Goal: Task Accomplishment & Management: Manage account settings

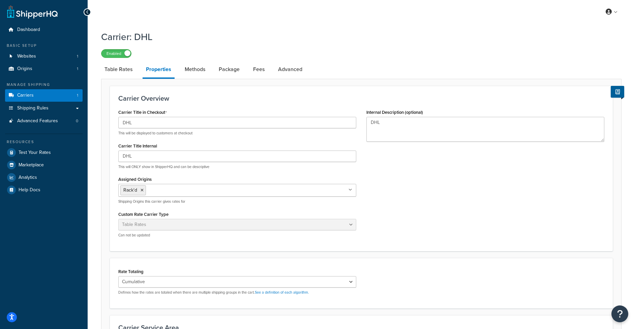
scroll to position [11, 0]
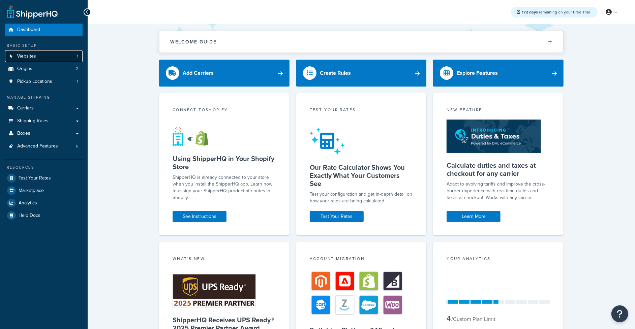
drag, startPoint x: 0, startPoint y: 0, endPoint x: 32, endPoint y: 57, distance: 65.2
click at [32, 57] on span "Websites" at bounding box center [26, 57] width 19 height 6
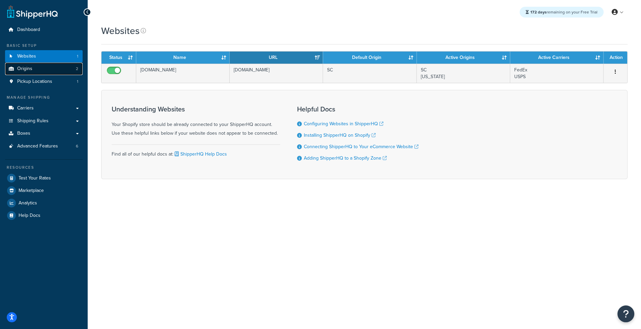
click at [66, 71] on link "Origins 2" at bounding box center [44, 69] width 78 height 12
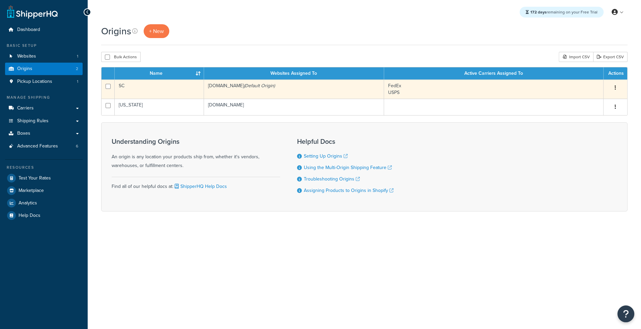
click at [215, 92] on td "[DOMAIN_NAME] (Default Origin)" at bounding box center [294, 89] width 180 height 19
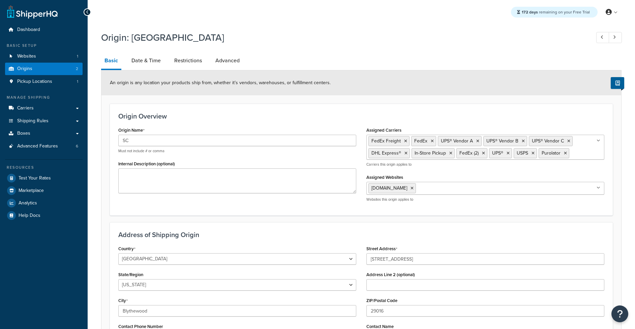
select select "40"
click at [40, 109] on link "Carriers" at bounding box center [44, 108] width 78 height 12
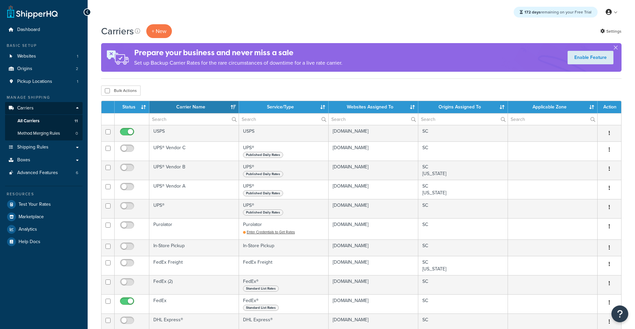
select select "15"
click at [161, 34] on button "+ New" at bounding box center [159, 31] width 26 height 14
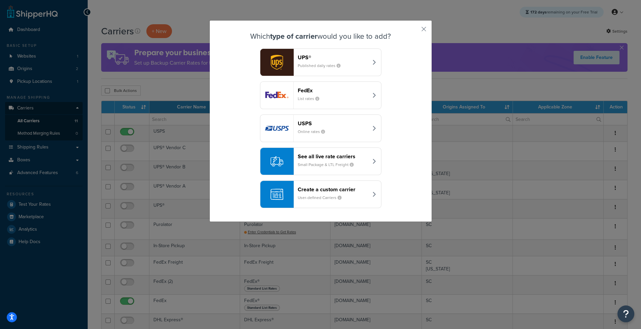
click at [336, 155] on header "See all live rate carriers" at bounding box center [333, 156] width 70 height 6
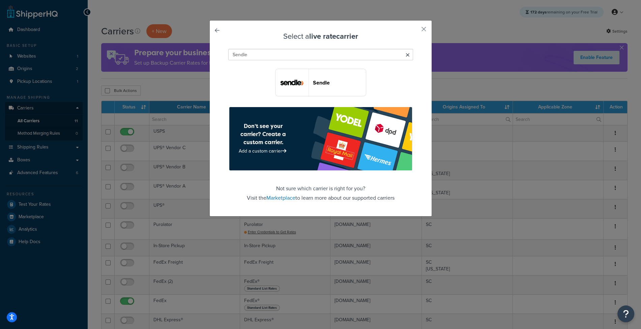
type input "Sendle"
click at [329, 85] on header "Sendle" at bounding box center [339, 83] width 53 height 6
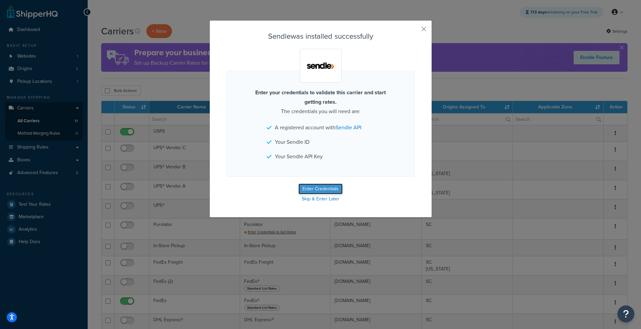
click at [324, 184] on button "Enter Credentials" at bounding box center [320, 189] width 44 height 11
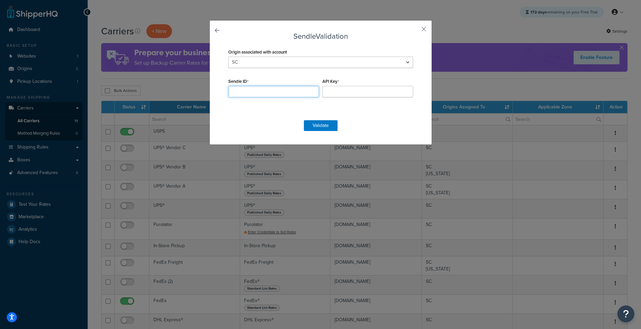
click at [252, 92] on input "Sendle ID" at bounding box center [273, 91] width 91 height 11
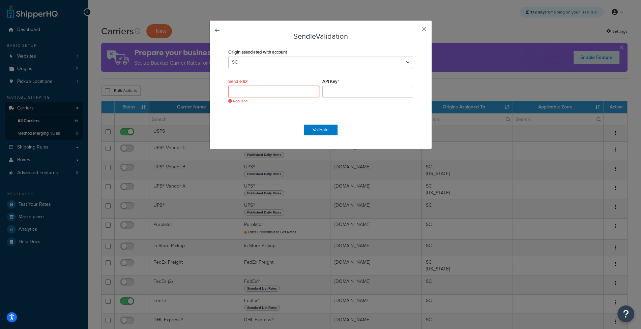
click at [258, 90] on input "Sendle ID" at bounding box center [273, 91] width 91 height 11
paste input "procurement_spool3d_"
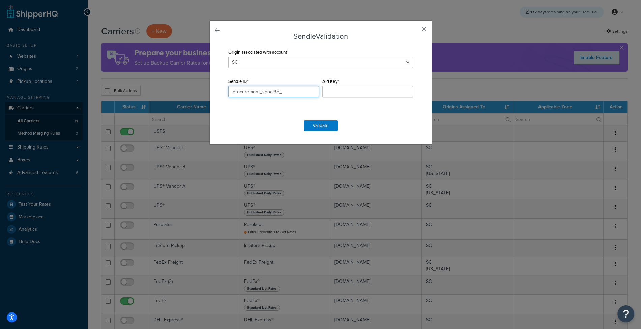
type input "procurement_spool3d_"
click at [346, 88] on input "API Key" at bounding box center [367, 91] width 91 height 11
click at [346, 89] on input "API Key" at bounding box center [367, 91] width 91 height 11
paste input "rzSXNDNndV3Zxr9dkd49yq2n"
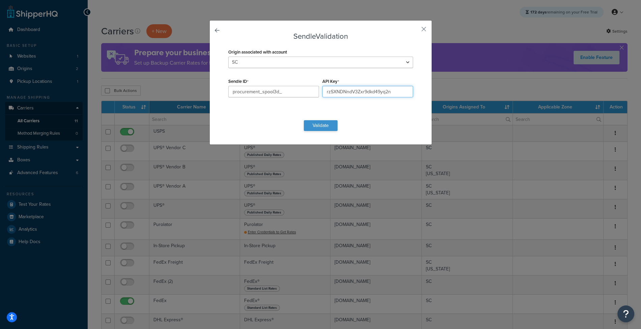
type input "rzSXNDNndV3Zxr9dkd49yq2n"
click at [324, 123] on button "Validate" at bounding box center [321, 125] width 34 height 11
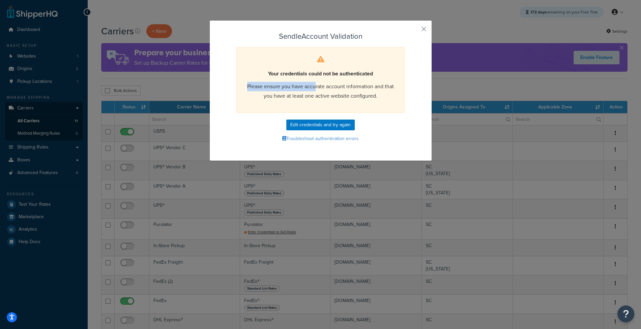
drag, startPoint x: 257, startPoint y: 82, endPoint x: 312, endPoint y: 85, distance: 55.3
click at [312, 85] on p "Please ensure you have accurate account information and that you have at least …" at bounding box center [320, 91] width 151 height 19
click at [268, 102] on div "Your credentials could not be authenticated Please ensure you have accurate acc…" at bounding box center [320, 80] width 169 height 66
click at [268, 99] on p "Please ensure you have accurate account information and that you have at least …" at bounding box center [320, 91] width 151 height 19
drag, startPoint x: 278, startPoint y: 98, endPoint x: 375, endPoint y: 102, distance: 97.2
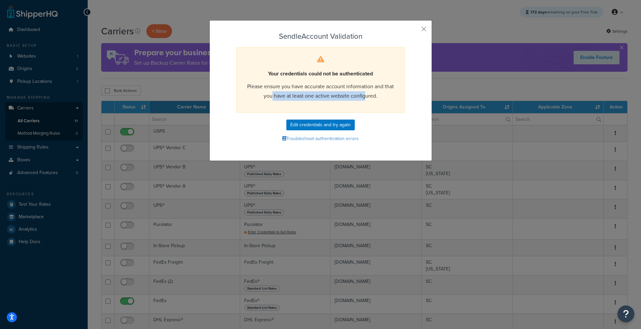
click at [364, 98] on p "Please ensure you have accurate account information and that you have at least …" at bounding box center [320, 91] width 151 height 19
click at [386, 105] on div "Your credentials could not be authenticated Please ensure you have accurate acc…" at bounding box center [320, 80] width 169 height 66
click at [417, 33] on div "Sendle Account Validation Your credentials could not be authenticated Please en…" at bounding box center [320, 90] width 223 height 141
click at [415, 31] on button "button" at bounding box center [414, 32] width 2 height 2
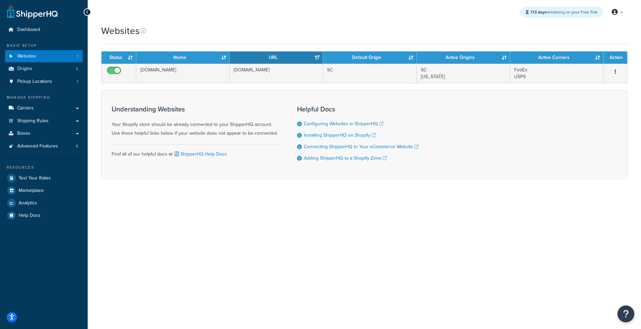
click at [193, 138] on div "Understanding Websites Your Shopify store should be already connected to your S…" at bounding box center [196, 134] width 169 height 68
click at [43, 113] on link "Carriers" at bounding box center [44, 108] width 78 height 12
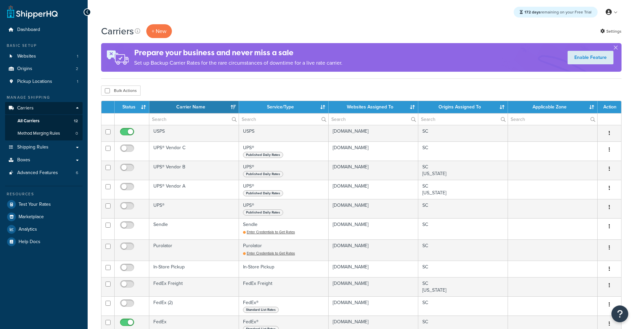
select select "15"
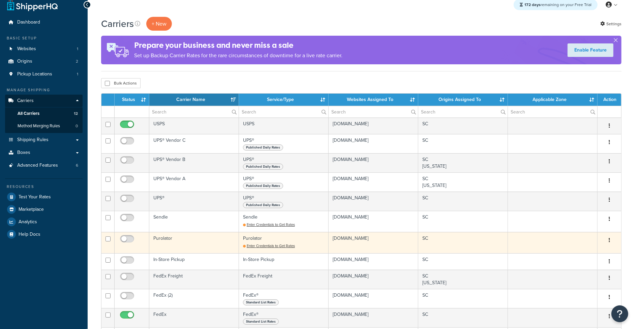
scroll to position [11, 0]
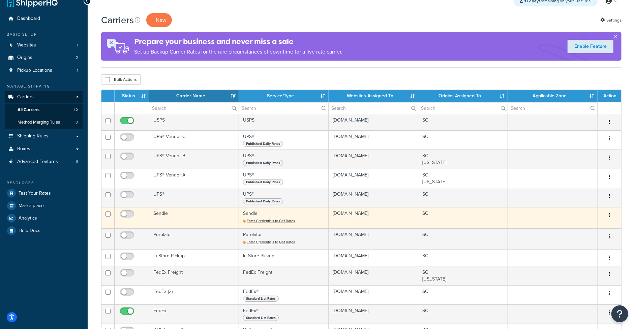
click at [198, 223] on td "Sendle" at bounding box center [194, 217] width 90 height 21
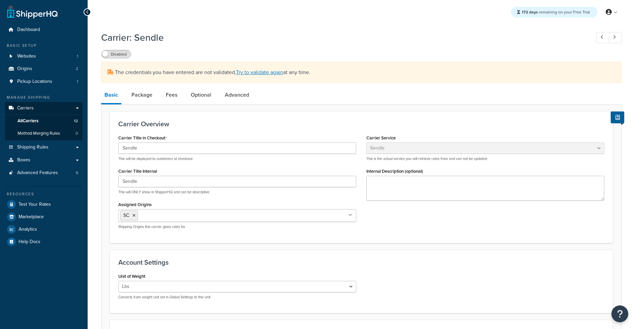
select select "sendle"
click at [241, 76] on link "Try to validate again" at bounding box center [259, 72] width 47 height 8
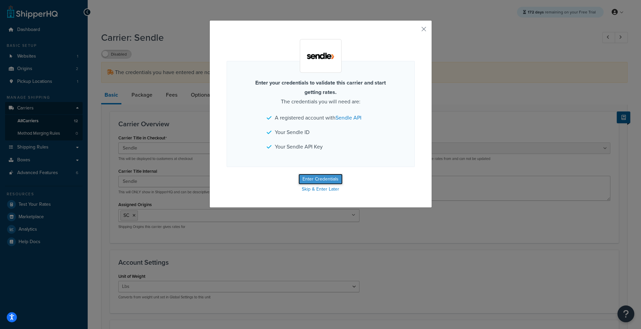
click at [307, 178] on button "Enter Credentials" at bounding box center [320, 179] width 44 height 11
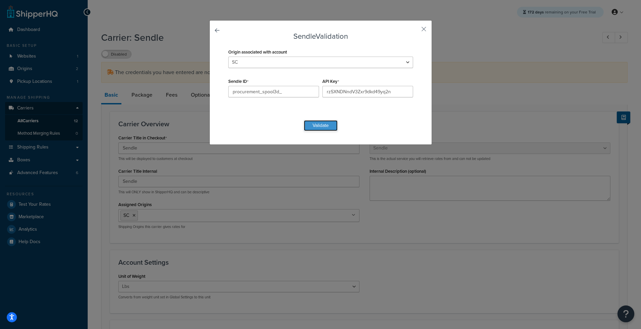
click at [317, 124] on button "Validate" at bounding box center [321, 125] width 34 height 11
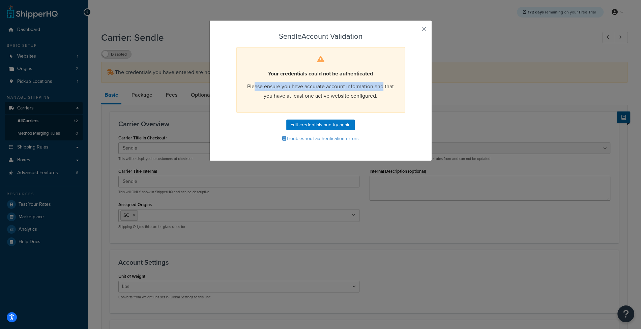
drag, startPoint x: 253, startPoint y: 87, endPoint x: 305, endPoint y: 95, distance: 53.7
click at [380, 88] on p "Please ensure you have accurate account information and that you have at least …" at bounding box center [320, 91] width 151 height 19
drag, startPoint x: 259, startPoint y: 98, endPoint x: 375, endPoint y: 101, distance: 116.3
click at [375, 100] on p "Please ensure you have accurate account information and that you have at least …" at bounding box center [320, 91] width 151 height 19
click at [415, 31] on button "button" at bounding box center [414, 32] width 2 height 2
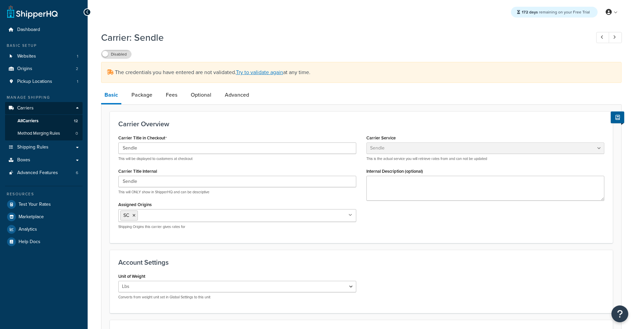
select select "sendle"
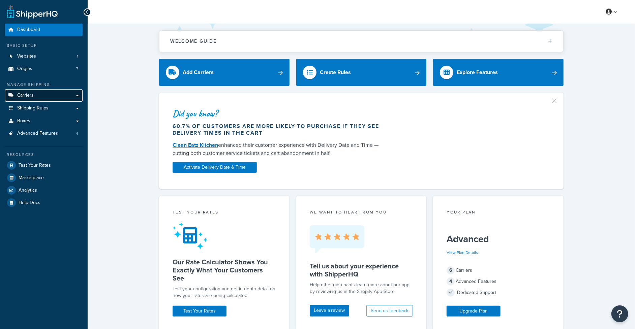
click at [60, 91] on link "Carriers" at bounding box center [44, 95] width 78 height 12
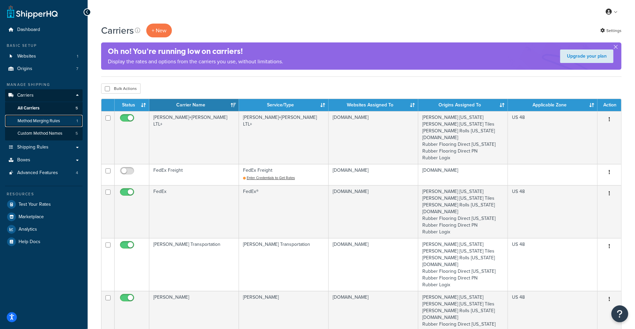
click at [59, 122] on span "Method Merging Rules" at bounding box center [39, 121] width 42 height 6
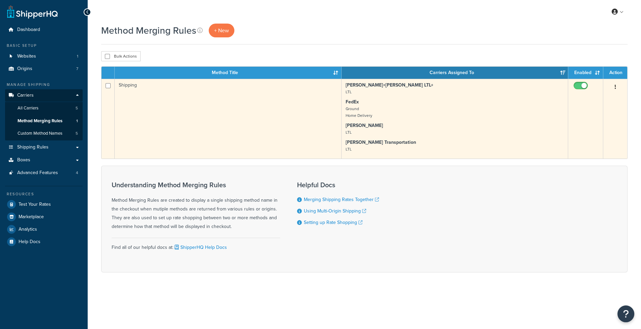
click at [197, 126] on td "Shipping" at bounding box center [228, 119] width 227 height 80
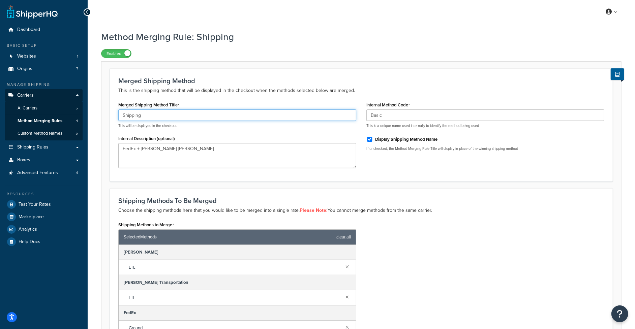
drag, startPoint x: 184, startPoint y: 119, endPoint x: 123, endPoint y: 115, distance: 60.5
click at [123, 115] on input "Shipping" at bounding box center [237, 115] width 238 height 11
drag, startPoint x: 518, startPoint y: 151, endPoint x: 469, endPoint y: 161, distance: 50.3
click at [461, 150] on p "If unchecked, the Method Merging Rule Title will display in place of the winnin…" at bounding box center [485, 148] width 238 height 5
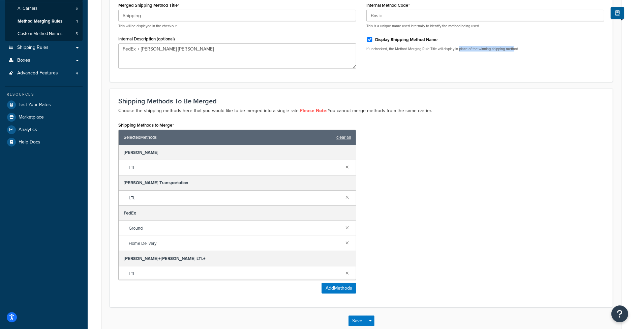
scroll to position [100, 0]
drag, startPoint x: 142, startPoint y: 166, endPoint x: 118, endPoint y: 166, distance: 24.6
click at [119, 166] on div "[PERSON_NAME] LTL [PERSON_NAME] Transportation LTL FedEx Ground Home Delivery […" at bounding box center [237, 212] width 237 height 135
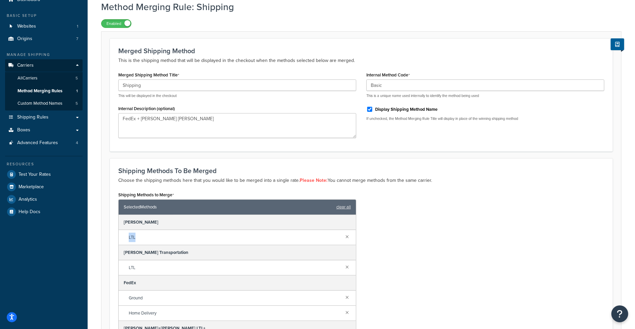
scroll to position [5, 0]
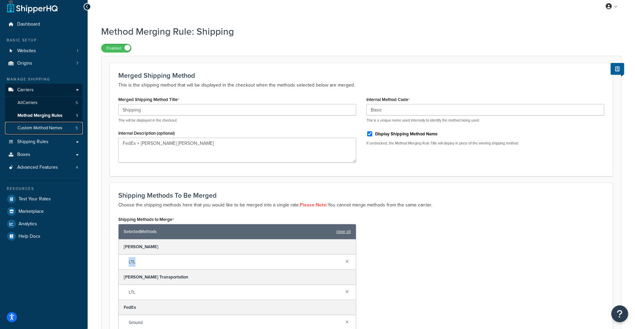
click at [51, 130] on span "Custom Method Names" at bounding box center [40, 128] width 45 height 6
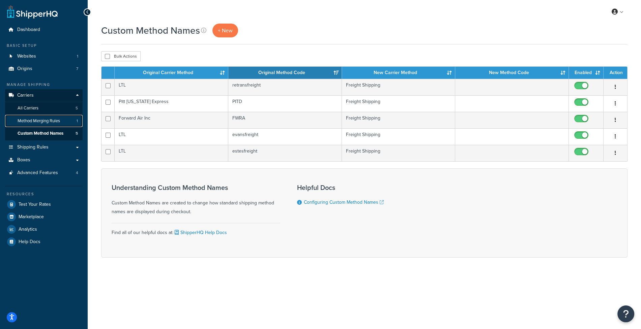
click at [57, 123] on span "Method Merging Rules" at bounding box center [39, 121] width 42 height 6
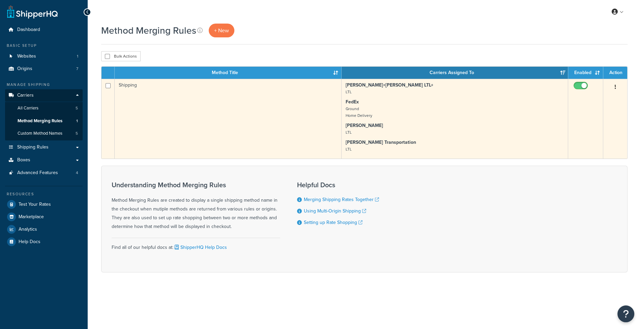
click at [173, 123] on td "Shipping" at bounding box center [228, 119] width 227 height 80
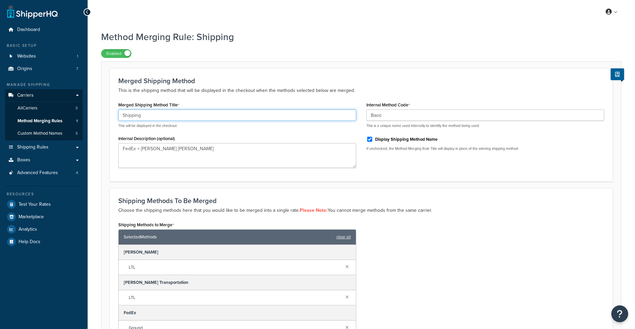
drag, startPoint x: 163, startPoint y: 117, endPoint x: 114, endPoint y: 114, distance: 48.7
click at [118, 114] on input "Shipping" at bounding box center [237, 115] width 238 height 11
drag, startPoint x: 117, startPoint y: 107, endPoint x: 183, endPoint y: 106, distance: 65.8
click at [183, 106] on div "Merged Shipping Method Title Shipping This will be displayed in the checkout In…" at bounding box center [237, 136] width 248 height 73
drag, startPoint x: 460, startPoint y: 143, endPoint x: 392, endPoint y: 142, distance: 67.8
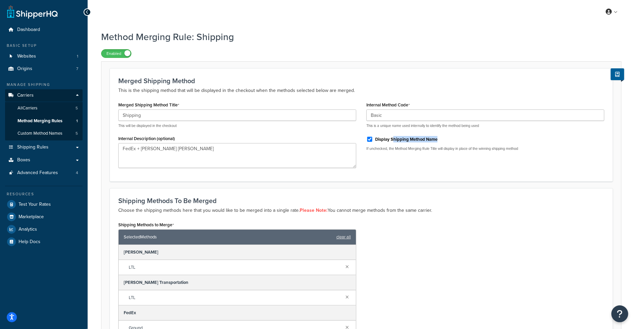
click at [394, 140] on div "Display Shipping Method Name" at bounding box center [485, 139] width 238 height 10
drag, startPoint x: 397, startPoint y: 149, endPoint x: 439, endPoint y: 150, distance: 42.2
click at [439, 150] on p "If unchecked, the Method Merging Rule Title will display in place of the winnin…" at bounding box center [485, 148] width 238 height 5
drag, startPoint x: 466, startPoint y: 153, endPoint x: 461, endPoint y: 153, distance: 4.7
click at [466, 153] on div "Internal Method Code Basic This is a unique name used internally to identify th…" at bounding box center [485, 128] width 248 height 56
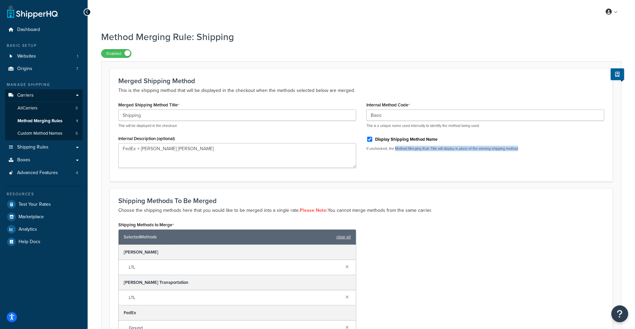
drag, startPoint x: 395, startPoint y: 149, endPoint x: 542, endPoint y: 153, distance: 146.7
click at [542, 153] on div "Internal Method Code Basic This is a unique name used internally to identify th…" at bounding box center [485, 128] width 248 height 56
drag, startPoint x: 502, startPoint y: 153, endPoint x: 399, endPoint y: 149, distance: 102.9
click at [399, 149] on div "Internal Method Code Basic This is a unique name used internally to identify th…" at bounding box center [485, 128] width 248 height 56
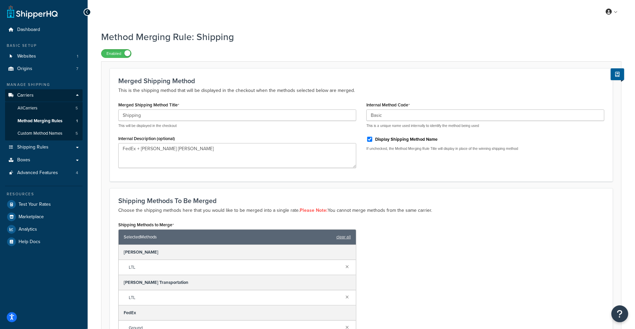
click at [399, 153] on div "Internal Method Code Basic This is a unique name used internally to identify th…" at bounding box center [485, 128] width 248 height 56
click at [41, 175] on span "Advanced Features" at bounding box center [37, 173] width 41 height 6
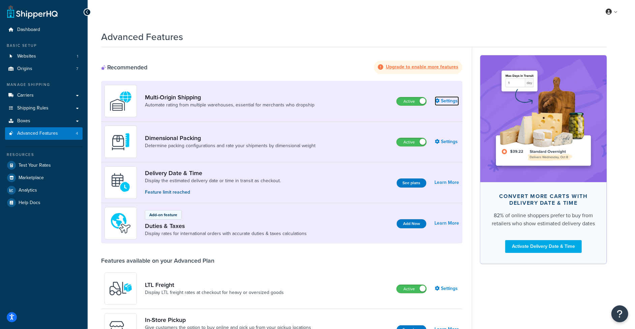
click at [450, 100] on link "Settings" at bounding box center [447, 100] width 24 height 9
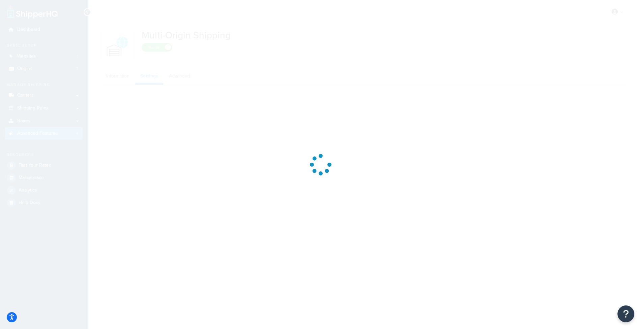
select select "false"
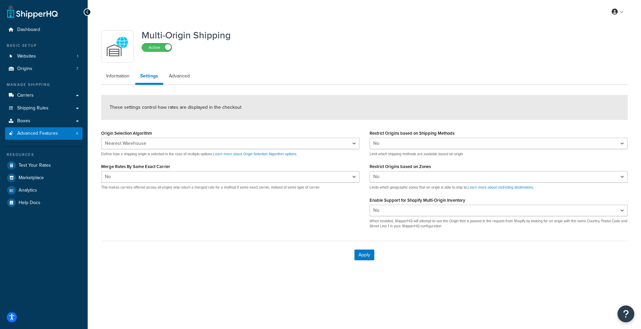
click at [187, 87] on div "Multi-Origin Shipping Active Information Settings Advanced These settings contr…" at bounding box center [364, 148] width 536 height 242
click at [187, 80] on link "Advanced" at bounding box center [179, 75] width 31 height 13
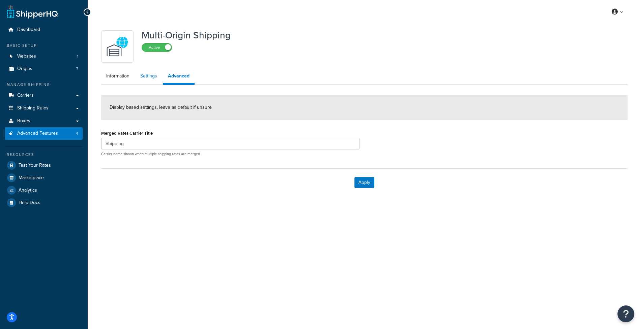
click at [150, 77] on link "Settings" at bounding box center [148, 75] width 27 height 13
select select "false"
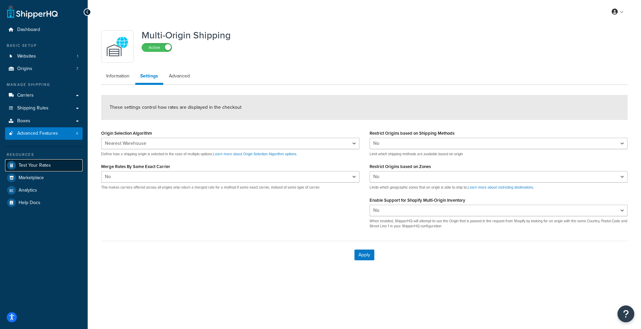
click at [41, 165] on span "Test Your Rates" at bounding box center [35, 166] width 32 height 6
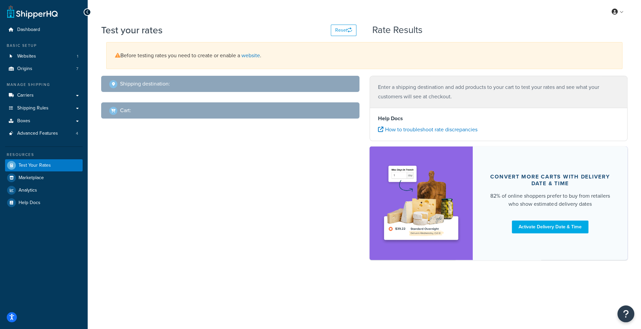
select select "TX"
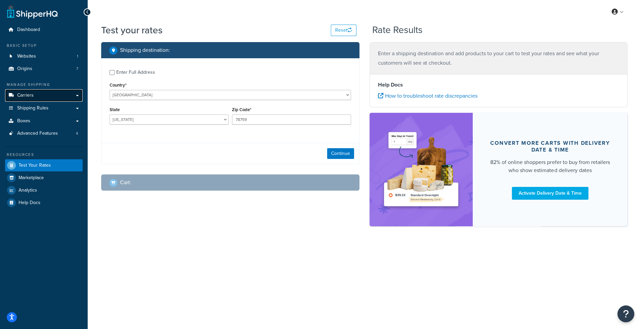
click at [54, 101] on link "Carriers" at bounding box center [44, 95] width 78 height 12
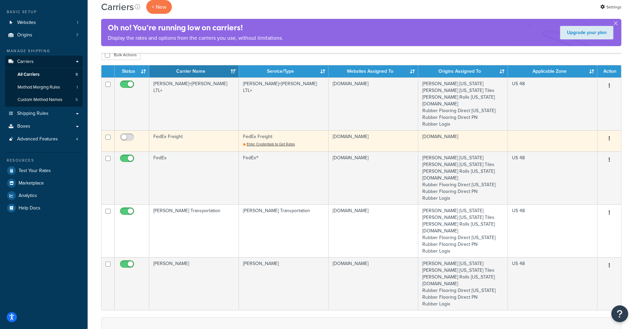
scroll to position [5, 0]
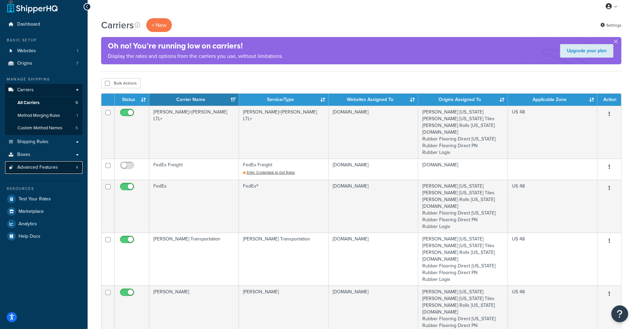
click at [38, 166] on span "Advanced Features" at bounding box center [37, 168] width 41 height 6
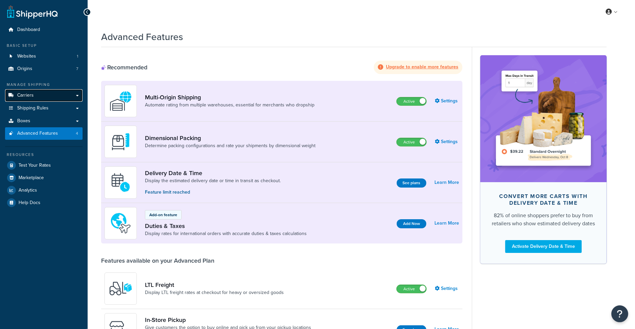
click at [58, 93] on link "Carriers" at bounding box center [44, 95] width 78 height 12
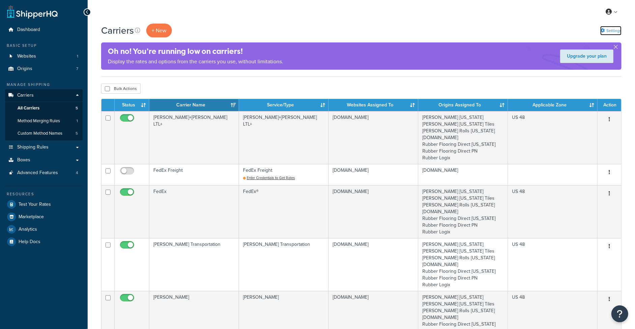
click at [618, 34] on link "Settings" at bounding box center [610, 30] width 21 height 9
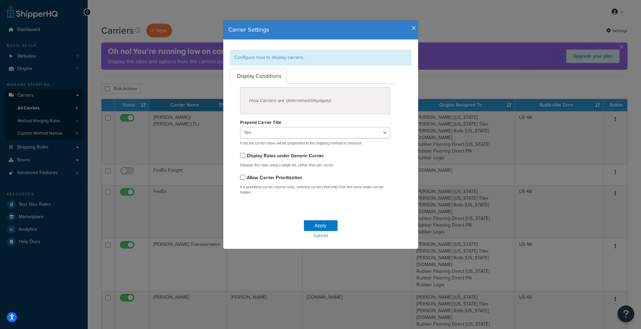
click at [412, 29] on icon "button" at bounding box center [413, 28] width 5 height 6
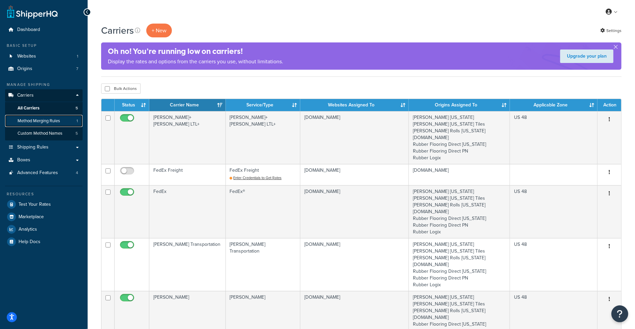
click at [51, 124] on span "Method Merging Rules" at bounding box center [39, 121] width 42 height 6
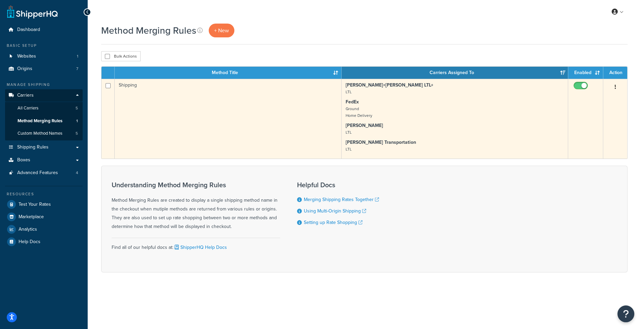
click at [331, 129] on td "Shipping" at bounding box center [228, 119] width 227 height 80
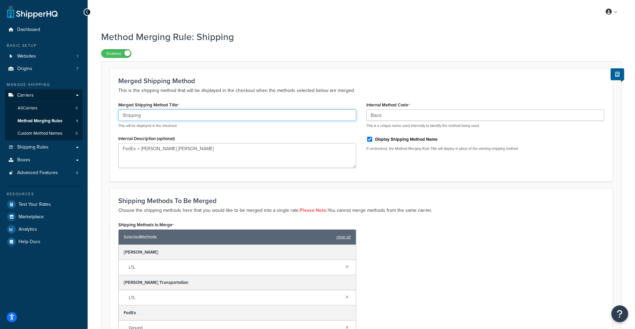
drag, startPoint x: 181, startPoint y: 110, endPoint x: 121, endPoint y: 103, distance: 60.1
click at [121, 110] on input "Shipping" at bounding box center [237, 115] width 238 height 11
drag, startPoint x: 121, startPoint y: 105, endPoint x: 180, endPoint y: 106, distance: 59.3
click at [180, 106] on div "Merged Shipping Method Title Shipping This will be displayed in the checkout" at bounding box center [237, 114] width 238 height 28
drag, startPoint x: 177, startPoint y: 117, endPoint x: 181, endPoint y: 120, distance: 5.1
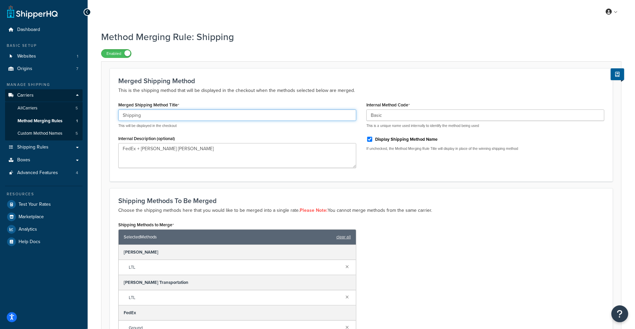
click at [177, 117] on input "Shipping" at bounding box center [237, 115] width 238 height 11
drag, startPoint x: 185, startPoint y: 124, endPoint x: 118, endPoint y: 128, distance: 67.6
click at [118, 128] on div "Merged Shipping Method Title Shipping This will be displayed in the checkout In…" at bounding box center [237, 136] width 248 height 73
click at [117, 141] on div "Merged Shipping Method Title Shipping This will be displayed in the checkout In…" at bounding box center [237, 136] width 248 height 73
drag, startPoint x: 125, startPoint y: 139, endPoint x: 192, endPoint y: 139, distance: 67.4
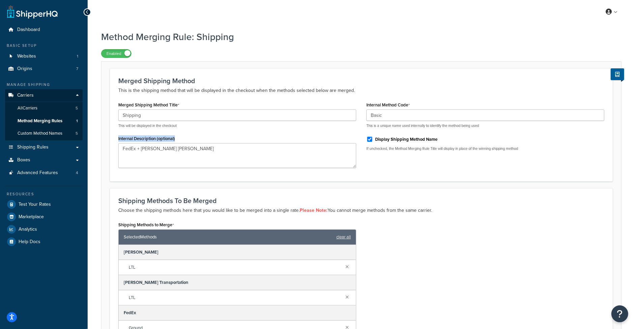
click at [192, 139] on div "Merged Shipping Method Title Shipping This will be displayed in the checkout In…" at bounding box center [237, 136] width 248 height 73
click at [193, 139] on div "Internal Description (optional) FedEx + Kuehne Nagel" at bounding box center [237, 151] width 238 height 34
drag, startPoint x: 193, startPoint y: 139, endPoint x: 120, endPoint y: 138, distance: 73.5
click at [120, 138] on div "Internal Description (optional) FedEx + Kuehne Nagel" at bounding box center [237, 151] width 238 height 34
click at [118, 139] on div "Merged Shipping Method Title Shipping This will be displayed in the checkout In…" at bounding box center [237, 136] width 248 height 73
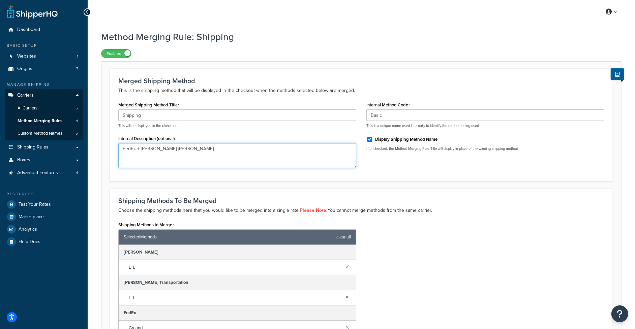
drag, startPoint x: 178, startPoint y: 152, endPoint x: 105, endPoint y: 150, distance: 73.5
click at [118, 150] on textarea "FedEx + Kuehne Nagel" at bounding box center [237, 155] width 238 height 25
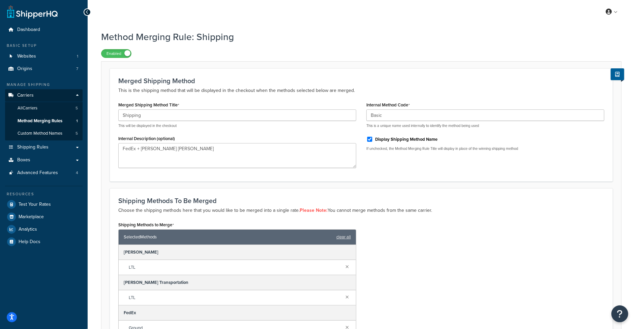
drag, startPoint x: 133, startPoint y: 140, endPoint x: 128, endPoint y: 140, distance: 4.4
click at [132, 140] on label "Internal Description (optional)" at bounding box center [146, 138] width 57 height 5
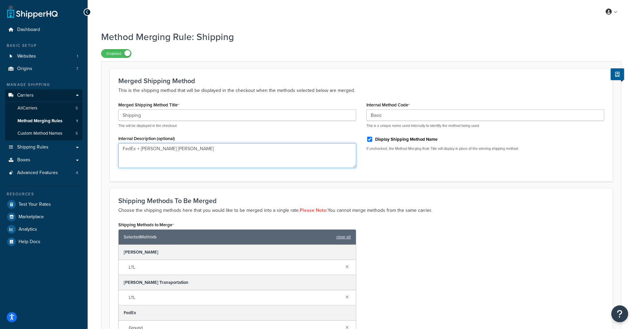
click at [132, 143] on textarea "FedEx + Kuehne Nagel" at bounding box center [237, 155] width 238 height 25
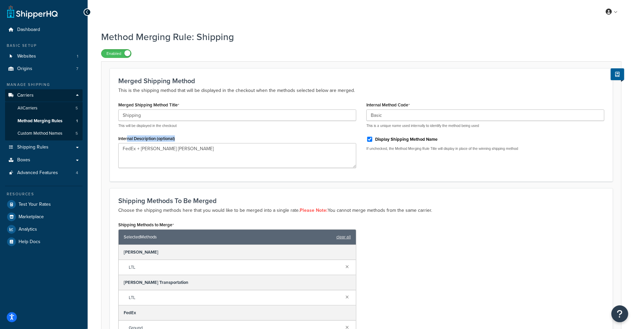
drag, startPoint x: 128, startPoint y: 140, endPoint x: 304, endPoint y: 123, distance: 176.4
click at [189, 138] on div "Internal Description (optional) FedEx + Kuehne Nagel" at bounding box center [237, 151] width 238 height 34
drag, startPoint x: 414, startPoint y: 111, endPoint x: 346, endPoint y: 100, distance: 68.9
click at [366, 110] on input "Basic" at bounding box center [485, 115] width 238 height 11
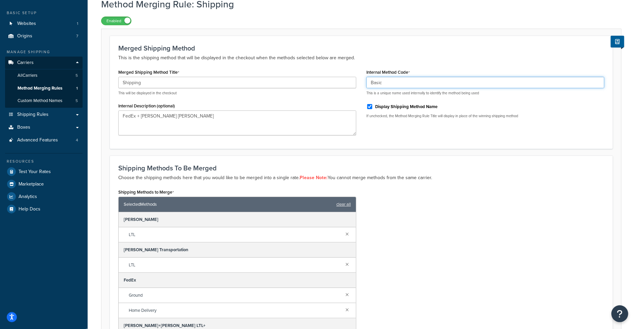
scroll to position [33, 0]
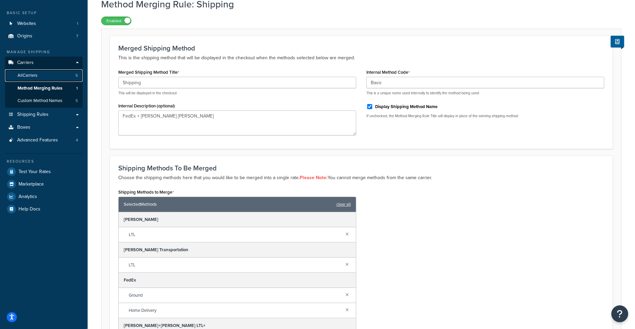
click at [65, 71] on link "All Carriers 5" at bounding box center [44, 75] width 78 height 12
click at [38, 94] on link "Method Merging Rules 1" at bounding box center [44, 88] width 78 height 12
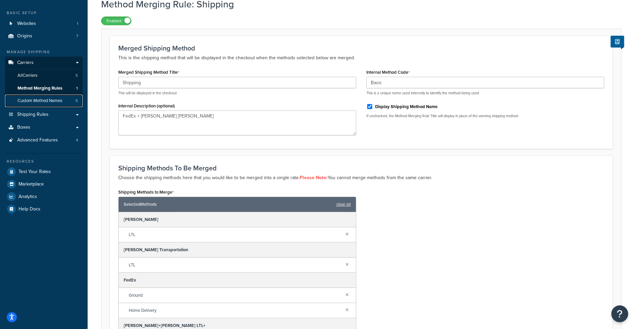
click at [58, 103] on span "Custom Method Names" at bounding box center [40, 101] width 45 height 6
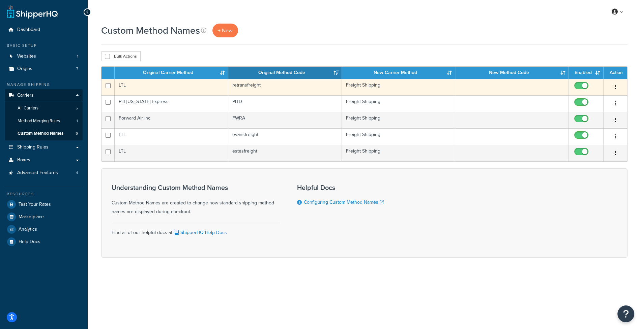
click at [174, 89] on td "LTL" at bounding box center [172, 87] width 114 height 17
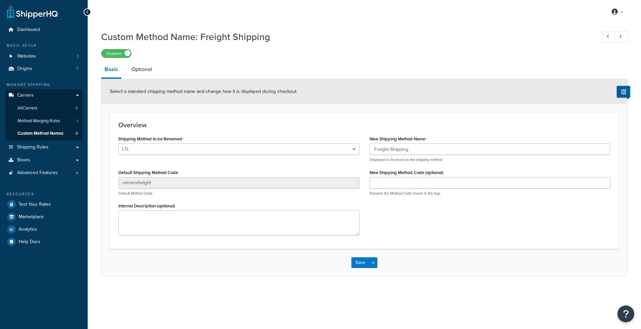
select select "702416"
drag, startPoint x: 422, startPoint y: 153, endPoint x: 365, endPoint y: 140, distance: 58.4
click at [370, 144] on input "Freight Shipping" at bounding box center [490, 149] width 241 height 11
click at [363, 120] on div "Overview Shipping Method to be Renamed LTL LTL Cross Country Freight Solutions …" at bounding box center [364, 181] width 509 height 137
click at [245, 109] on form "Select a standard shipping method name and change how it is displayed during ch…" at bounding box center [364, 178] width 526 height 198
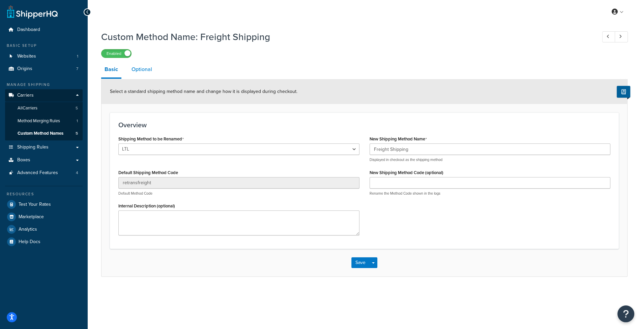
click at [154, 72] on link "Optional" at bounding box center [141, 69] width 27 height 16
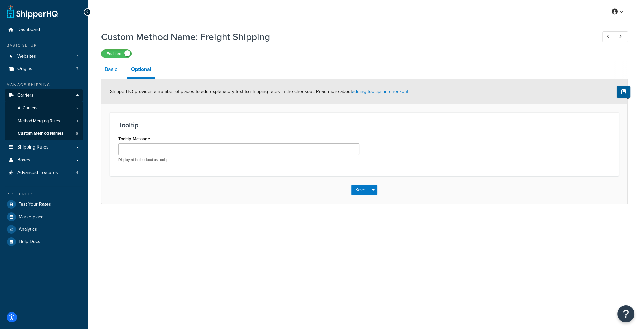
click at [112, 76] on link "Basic" at bounding box center [111, 69] width 20 height 16
select select "702416"
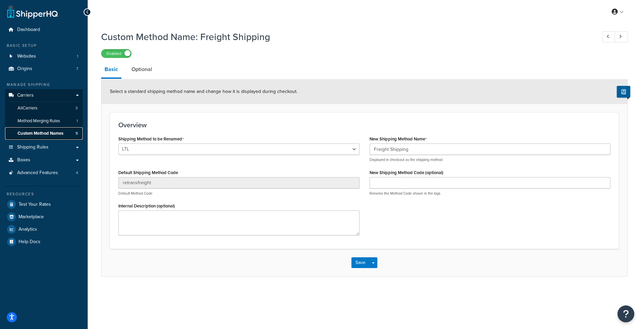
click at [44, 135] on span "Custom Method Names" at bounding box center [41, 134] width 46 height 6
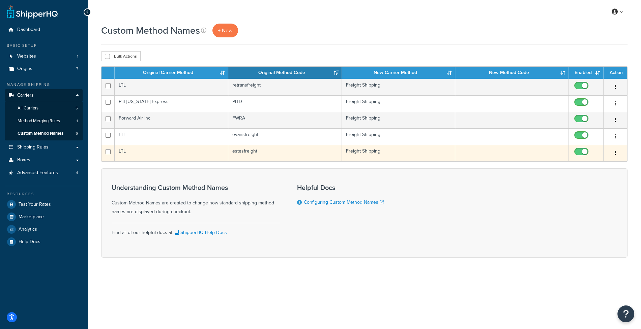
click at [283, 153] on td "estesfreight" at bounding box center [285, 153] width 114 height 17
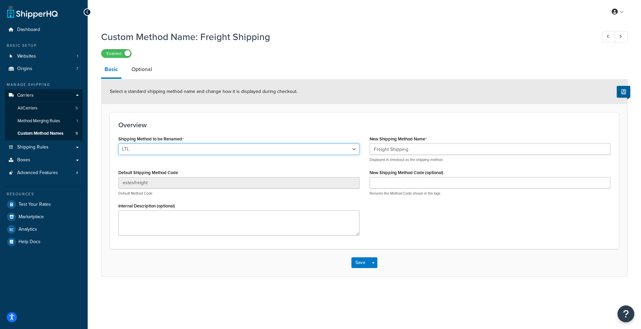
click at [118, 144] on select "LTL LTL Cross Country Freight Solutions XPO Logistics Central Transport Interna…" at bounding box center [238, 149] width 241 height 11
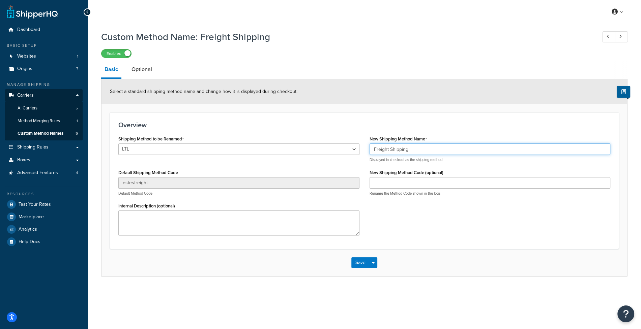
click at [429, 151] on input "Freight Shipping" at bounding box center [490, 149] width 241 height 11
drag, startPoint x: 429, startPoint y: 151, endPoint x: 357, endPoint y: 150, distance: 71.1
click at [370, 150] on input "Freight Shipping" at bounding box center [490, 149] width 241 height 11
drag, startPoint x: 367, startPoint y: 141, endPoint x: 459, endPoint y: 143, distance: 91.7
click at [459, 143] on div "New Shipping Method Name Freight Shipping Displayed in checkout as the shipping…" at bounding box center [489, 167] width 251 height 67
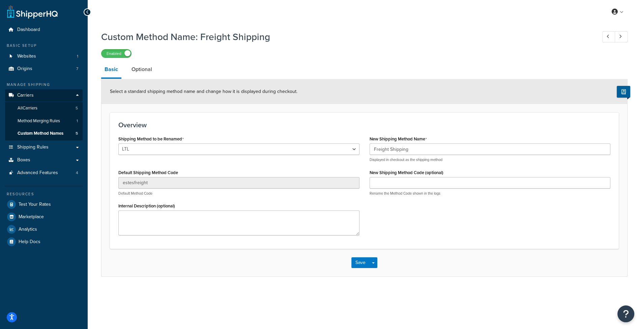
click at [450, 136] on div "New Shipping Method Name Freight Shipping Displayed in checkout as the shipping…" at bounding box center [490, 148] width 241 height 28
click at [71, 146] on link "Shipping Rules" at bounding box center [44, 147] width 78 height 12
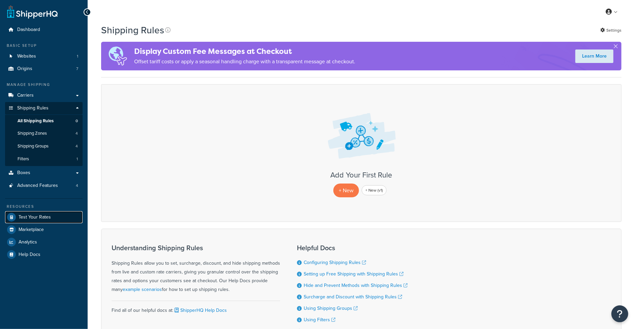
click at [42, 217] on span "Test Your Rates" at bounding box center [35, 218] width 32 height 6
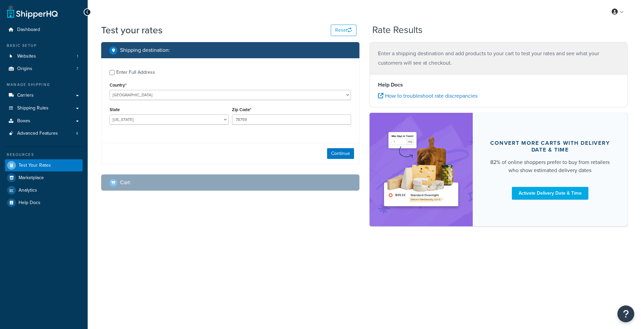
select select "TX"
click at [110, 115] on select "Alabama Alaska American Samoa Arizona Arkansas Armed Forces Americas Armed Forc…" at bounding box center [169, 120] width 119 height 10
click at [47, 106] on span "Shipping Rules" at bounding box center [32, 109] width 31 height 6
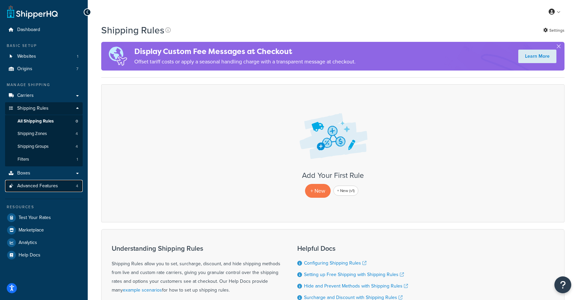
click at [50, 181] on link "Advanced Features 4" at bounding box center [44, 186] width 78 height 12
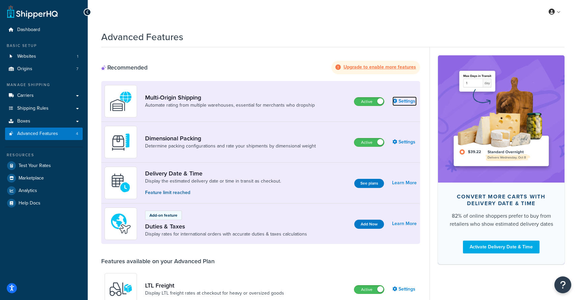
click at [412, 101] on link "Settings" at bounding box center [404, 100] width 24 height 9
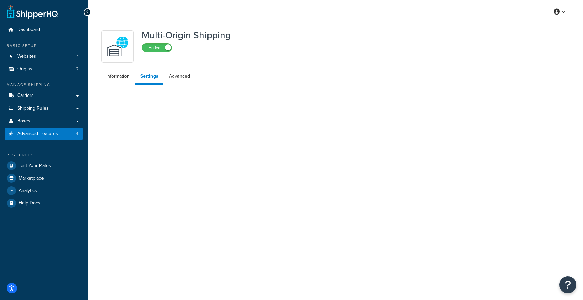
select select "false"
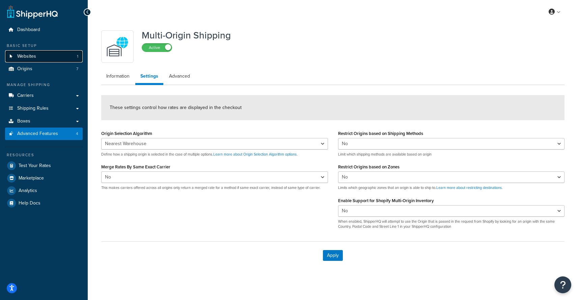
click at [61, 55] on link "Websites 1" at bounding box center [44, 56] width 78 height 12
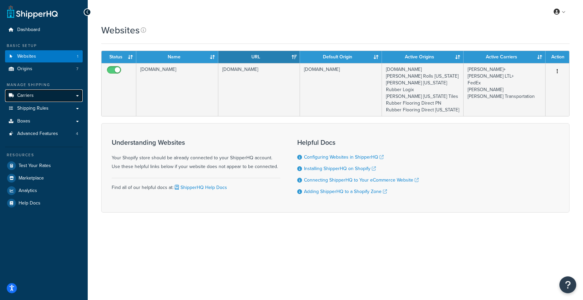
click at [58, 96] on link "Carriers" at bounding box center [44, 95] width 78 height 12
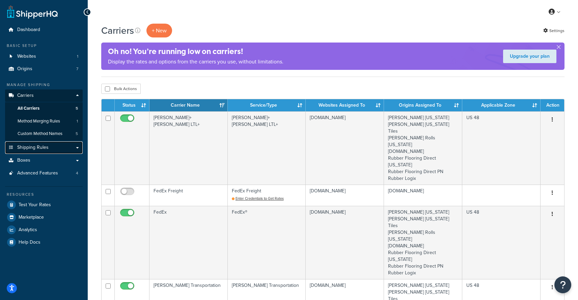
click at [45, 145] on span "Shipping Rules" at bounding box center [32, 148] width 31 height 6
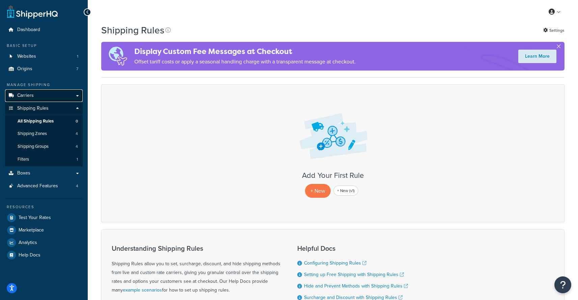
click at [48, 97] on link "Carriers" at bounding box center [44, 95] width 78 height 12
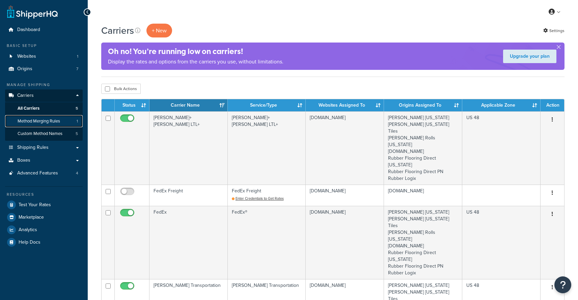
click at [45, 124] on span "Method Merging Rules" at bounding box center [39, 121] width 42 height 6
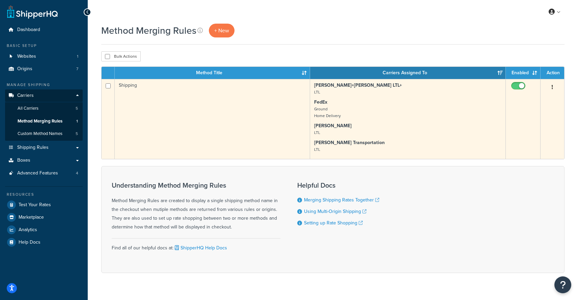
click at [197, 134] on td "Shipping" at bounding box center [212, 119] width 195 height 80
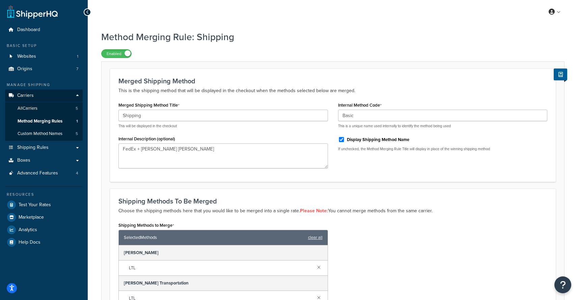
click at [221, 179] on div "Merged Shipping Method This is the shipping method that will be displayed in th…" at bounding box center [332, 124] width 445 height 113
click at [49, 173] on span "Advanced Features" at bounding box center [37, 173] width 41 height 6
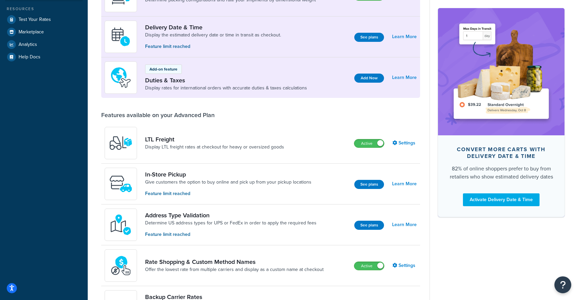
scroll to position [146, 0]
